Goal: Task Accomplishment & Management: Complete application form

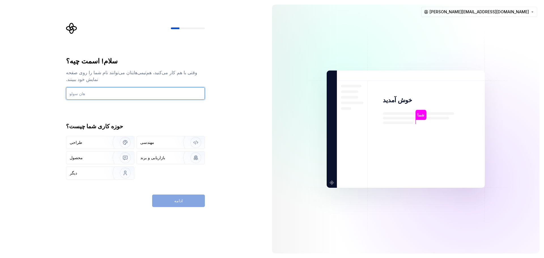
click at [117, 91] on input "text" at bounding box center [135, 93] width 139 height 12
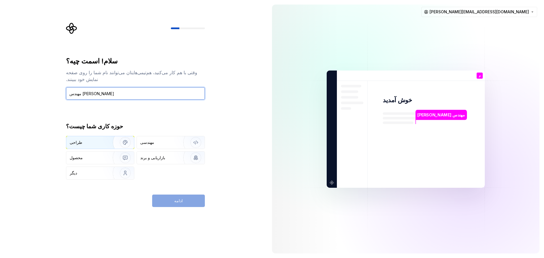
type input "مهندس [PERSON_NAME]"
click at [99, 139] on div "طراحی" at bounding box center [100, 142] width 68 height 12
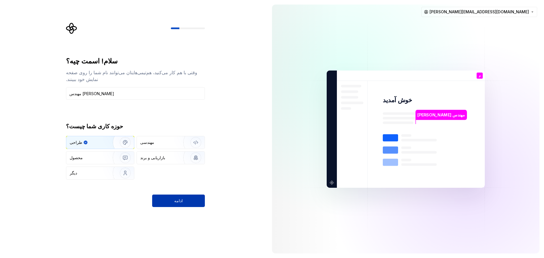
click at [189, 201] on button "ادامه" at bounding box center [178, 201] width 53 height 12
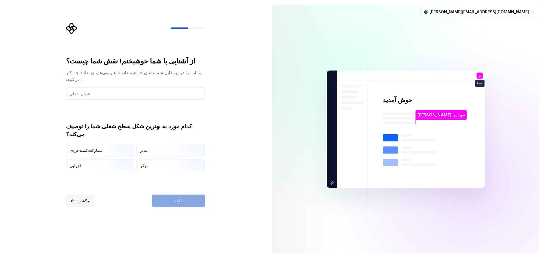
click at [76, 199] on button "برگشت" at bounding box center [80, 201] width 29 height 12
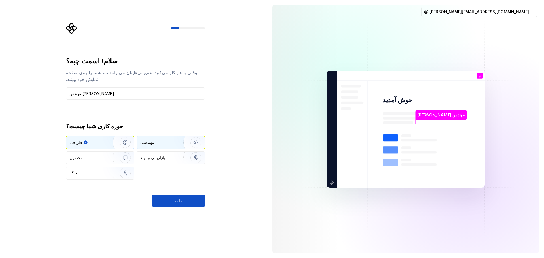
click at [163, 140] on div "مهندسی" at bounding box center [158, 143] width 37 height 6
click at [181, 202] on font "ادامه" at bounding box center [178, 200] width 9 height 5
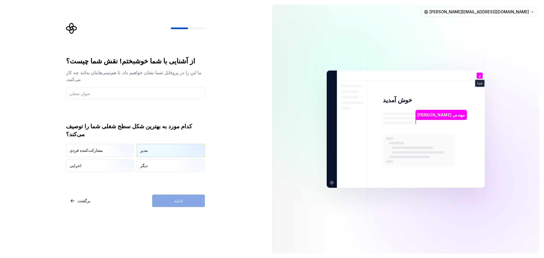
click at [160, 144] on div "مدیر" at bounding box center [171, 150] width 68 height 12
click at [109, 87] on input "text" at bounding box center [135, 93] width 139 height 12
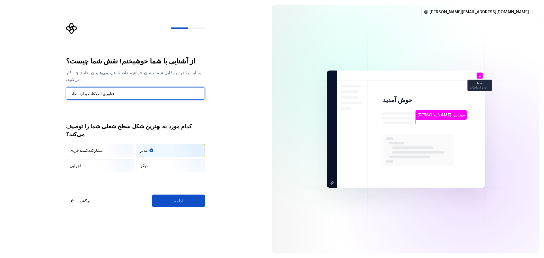
click at [128, 89] on input "فناوری اطلاعات و ارتباطات" at bounding box center [135, 93] width 139 height 12
type input "فناوری اطلاعات و ارتباطات"
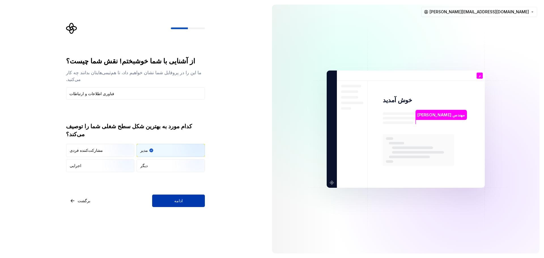
click at [180, 199] on font "ادامه" at bounding box center [178, 200] width 9 height 5
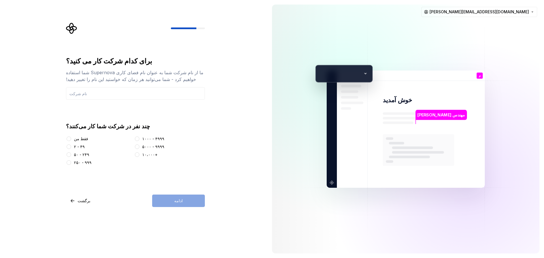
click at [79, 154] on font "۵۰ - ۲۴۹" at bounding box center [81, 154] width 15 height 5
click at [71, 154] on button "۵۰ - ۲۴۹" at bounding box center [69, 154] width 5 height 5
click at [183, 200] on div "ادامه" at bounding box center [178, 201] width 53 height 12
click at [134, 96] on input "text" at bounding box center [135, 93] width 139 height 12
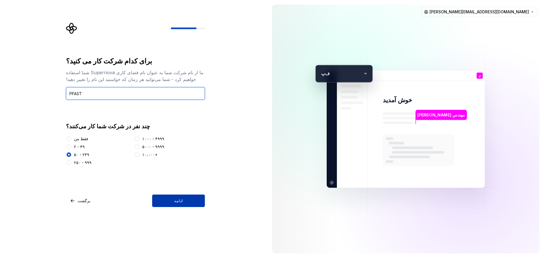
type input "PFAST"
click at [181, 200] on font "ادامه" at bounding box center [178, 200] width 9 height 5
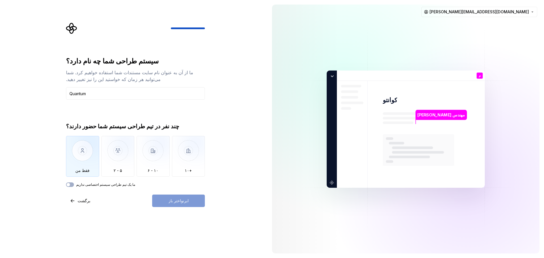
type input "Quantum"
click at [79, 158] on img "button" at bounding box center [82, 155] width 33 height 38
click at [186, 198] on button "ابرنواختر باز" at bounding box center [178, 201] width 53 height 12
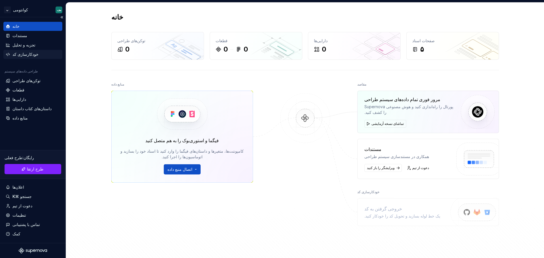
click at [28, 56] on font "خودکارسازی کد" at bounding box center [25, 54] width 26 height 5
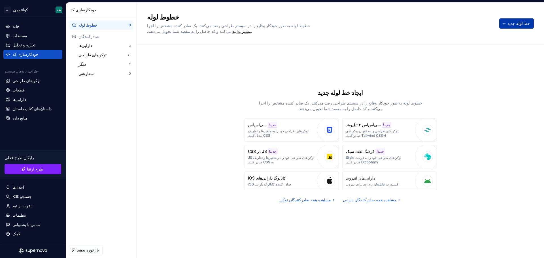
click at [520, 23] on font "خط لوله جدید" at bounding box center [518, 23] width 23 height 5
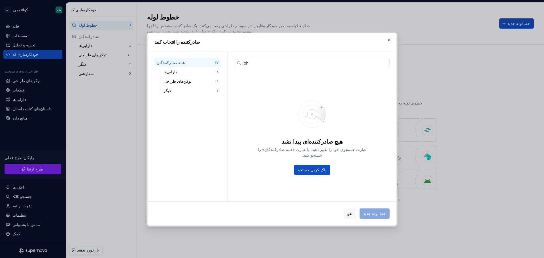
type input "p"
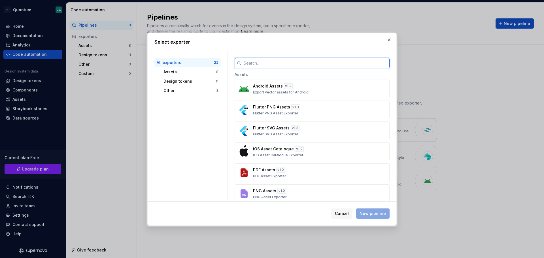
click at [302, 65] on input "text" at bounding box center [315, 63] width 148 height 10
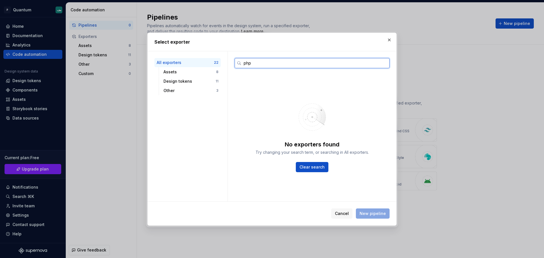
type input "php"
click at [184, 79] on div "Design tokens" at bounding box center [189, 81] width 52 height 6
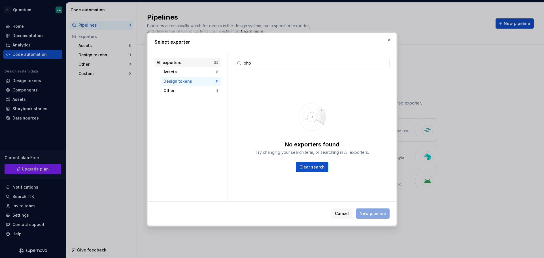
click at [211, 63] on div "All exporters" at bounding box center [185, 63] width 57 height 6
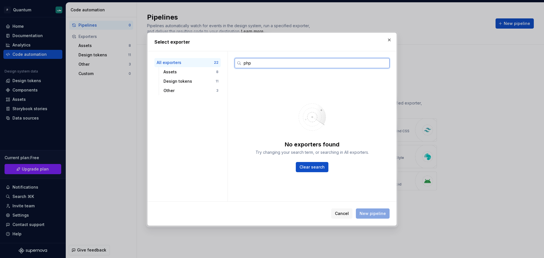
drag, startPoint x: 286, startPoint y: 64, endPoint x: 197, endPoint y: 62, distance: 89.0
click at [197, 62] on div "All exporters 22 Assets 8 Design tokens 11 Other 3 php No exporters found Try c…" at bounding box center [272, 126] width 249 height 150
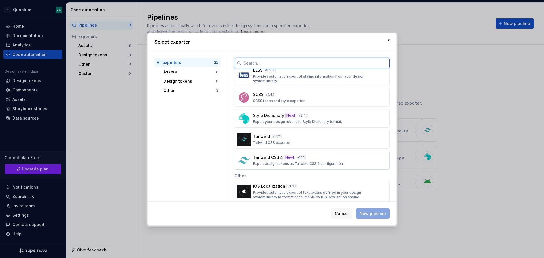
scroll to position [369, 0]
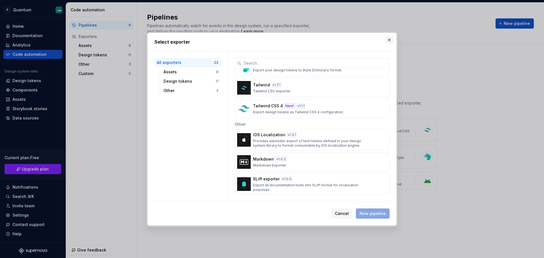
click at [390, 41] on button "button" at bounding box center [389, 40] width 8 height 8
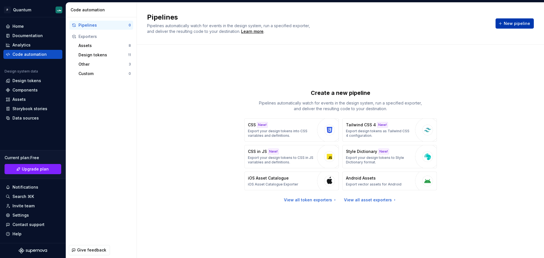
click at [525, 26] on span "New pipeline" at bounding box center [517, 24] width 26 height 6
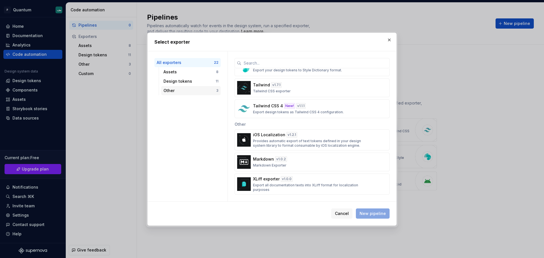
click at [183, 88] on div "Other" at bounding box center [189, 91] width 53 height 6
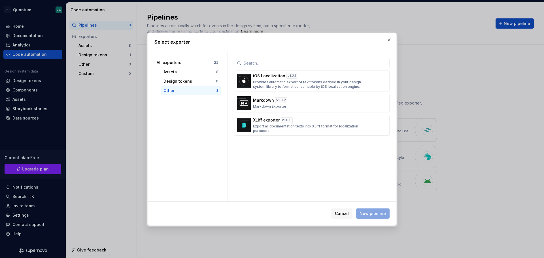
scroll to position [0, 0]
click at [188, 83] on div "Design tokens" at bounding box center [189, 81] width 52 height 6
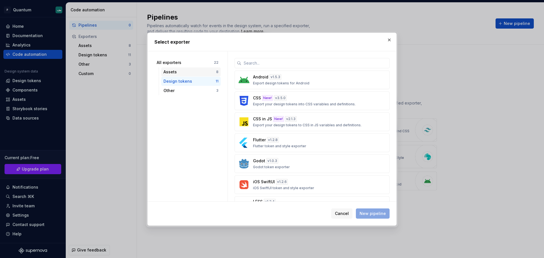
click at [189, 74] on div "Assets" at bounding box center [189, 72] width 53 height 6
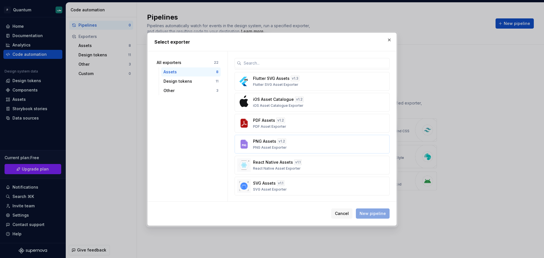
scroll to position [41, 0]
click at [344, 212] on span "Cancel" at bounding box center [342, 214] width 14 height 6
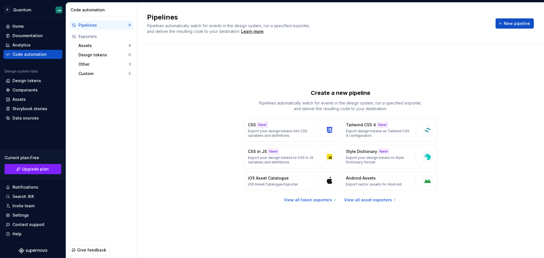
click at [104, 39] on div "Exporters" at bounding box center [104, 37] width 52 height 6
click at [88, 55] on div "Design tokens" at bounding box center [103, 55] width 50 height 6
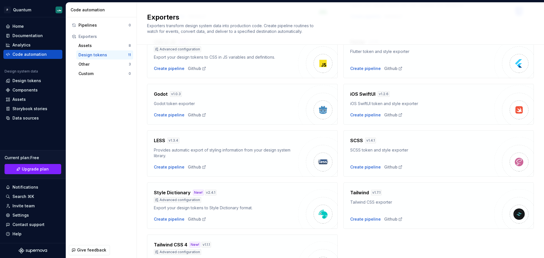
scroll to position [133, 0]
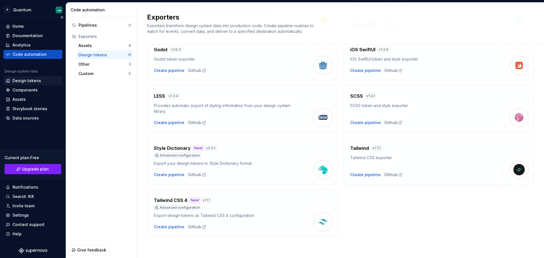
click at [30, 81] on div "Design tokens" at bounding box center [26, 81] width 29 height 6
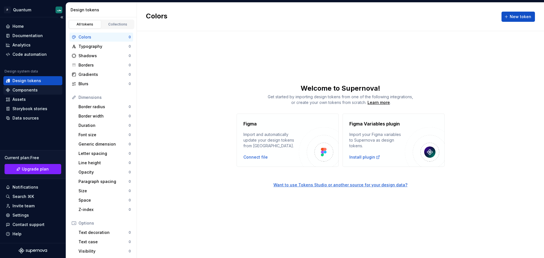
click at [28, 89] on div "Components" at bounding box center [24, 90] width 25 height 6
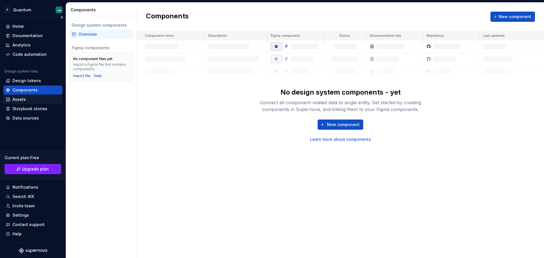
click at [27, 101] on div "Assets" at bounding box center [33, 100] width 54 height 6
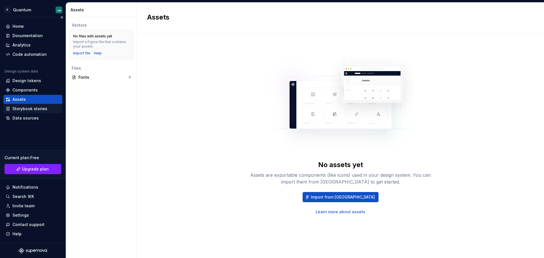
click at [25, 110] on div "Storybook stories" at bounding box center [29, 109] width 35 height 6
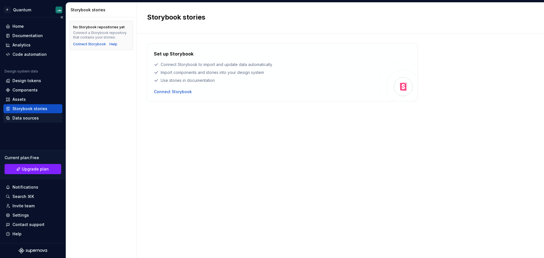
click at [27, 119] on div "Data sources" at bounding box center [25, 118] width 26 height 6
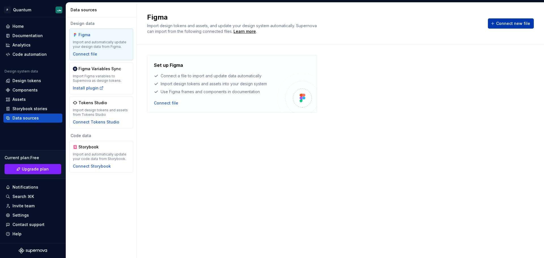
click at [524, 22] on span "Connect new file" at bounding box center [513, 24] width 34 height 6
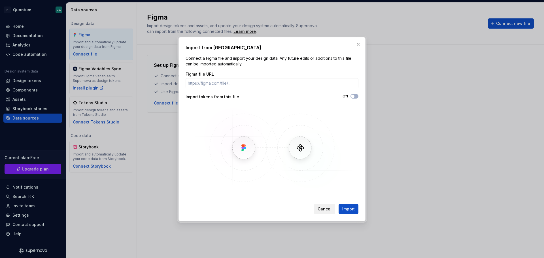
click at [325, 208] on span "Cancel" at bounding box center [325, 209] width 14 height 6
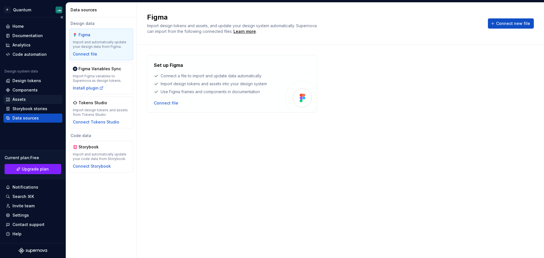
click at [39, 97] on div "Assets" at bounding box center [33, 100] width 54 height 6
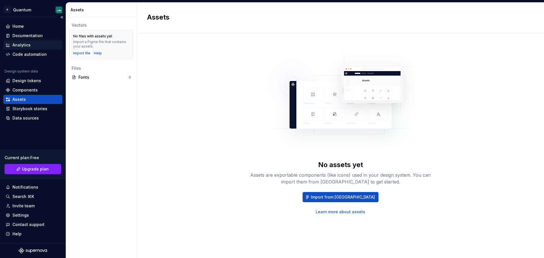
click at [34, 41] on div "Analytics" at bounding box center [32, 45] width 59 height 9
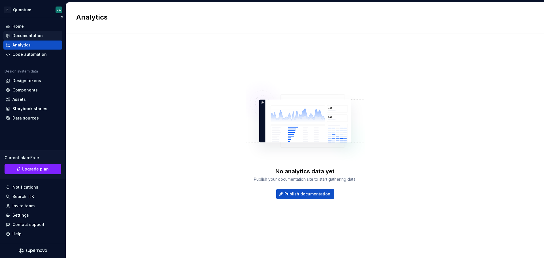
click at [37, 39] on div "Documentation" at bounding box center [32, 35] width 59 height 9
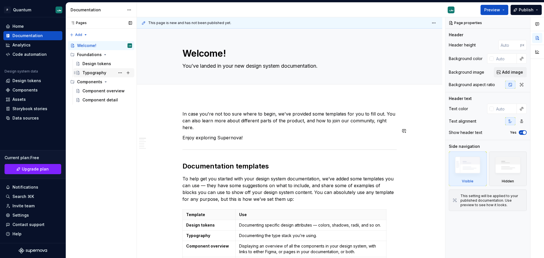
type textarea "*"
click at [28, 26] on div "Home" at bounding box center [33, 27] width 54 height 6
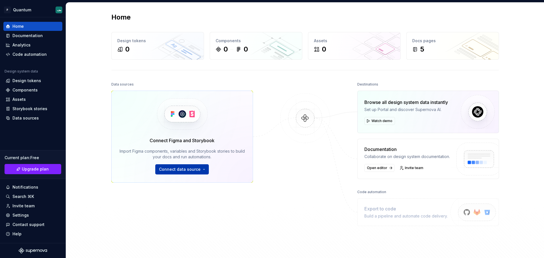
click at [172, 169] on span "Connect data source" at bounding box center [180, 170] width 42 height 6
